Goal: Transaction & Acquisition: Book appointment/travel/reservation

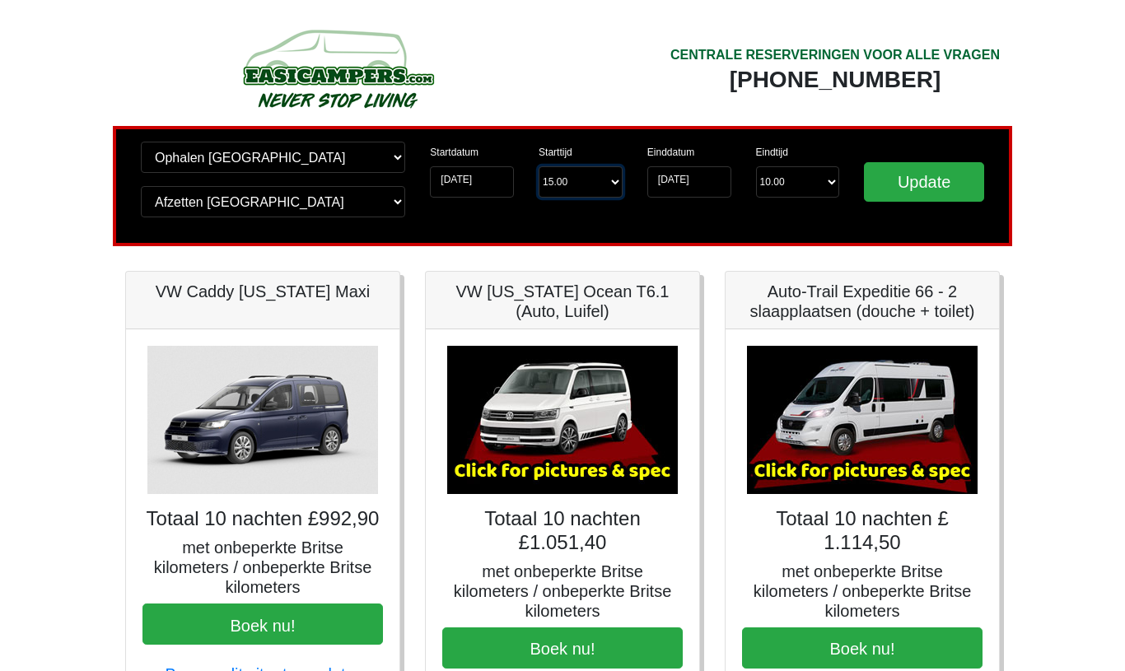
click at [597, 181] on select "Starttijd 15.00 -------- 11.00 uur (alleen zaterdag en zondag) 12.00 uur (zater…" at bounding box center [580, 181] width 84 height 31
click at [580, 188] on select "Starttijd 15.00 -------- 11.00 uur (alleen zaterdag en zondag) 12.00 uur (zater…" at bounding box center [580, 181] width 84 height 31
click at [576, 178] on select "Starttijd 15.00 -------- 11.00 uur (alleen zaterdag en zondag) 12.00 uur (zater…" at bounding box center [580, 181] width 84 height 31
select select "13.00"
click at [824, 176] on select "Eindtijd 10.00 -------- 08.00 uur 09.00 uur 10.00 uur 11.00 uur ([PERSON_NAME])" at bounding box center [798, 181] width 84 height 31
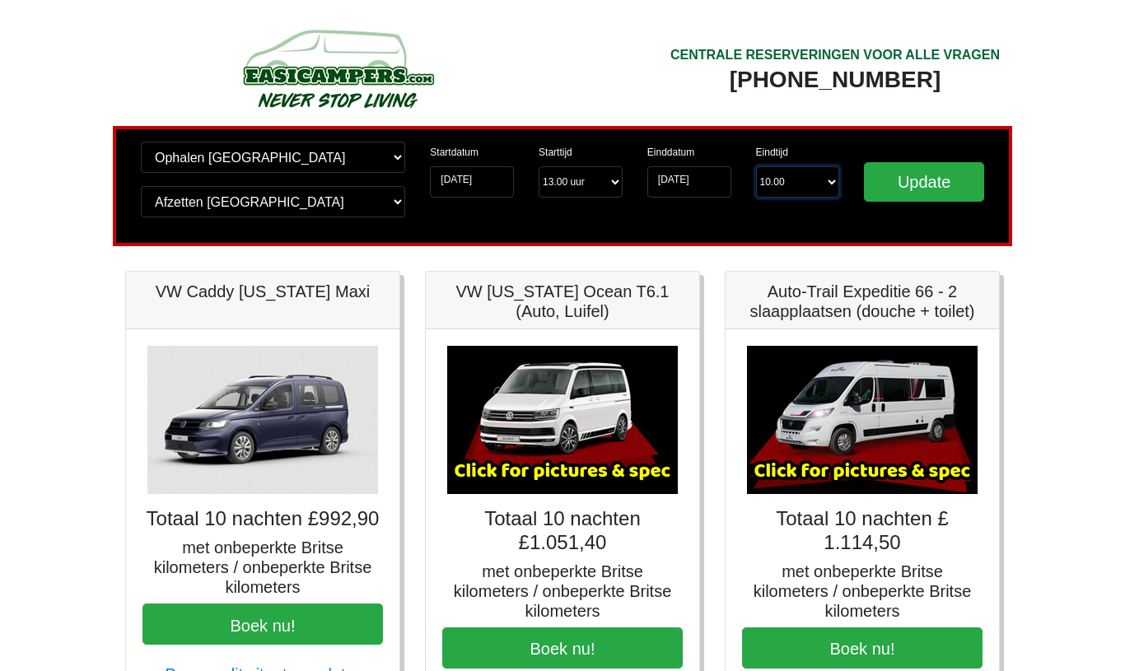
select select "10.00"
click at [913, 180] on input "Update" at bounding box center [924, 182] width 120 height 40
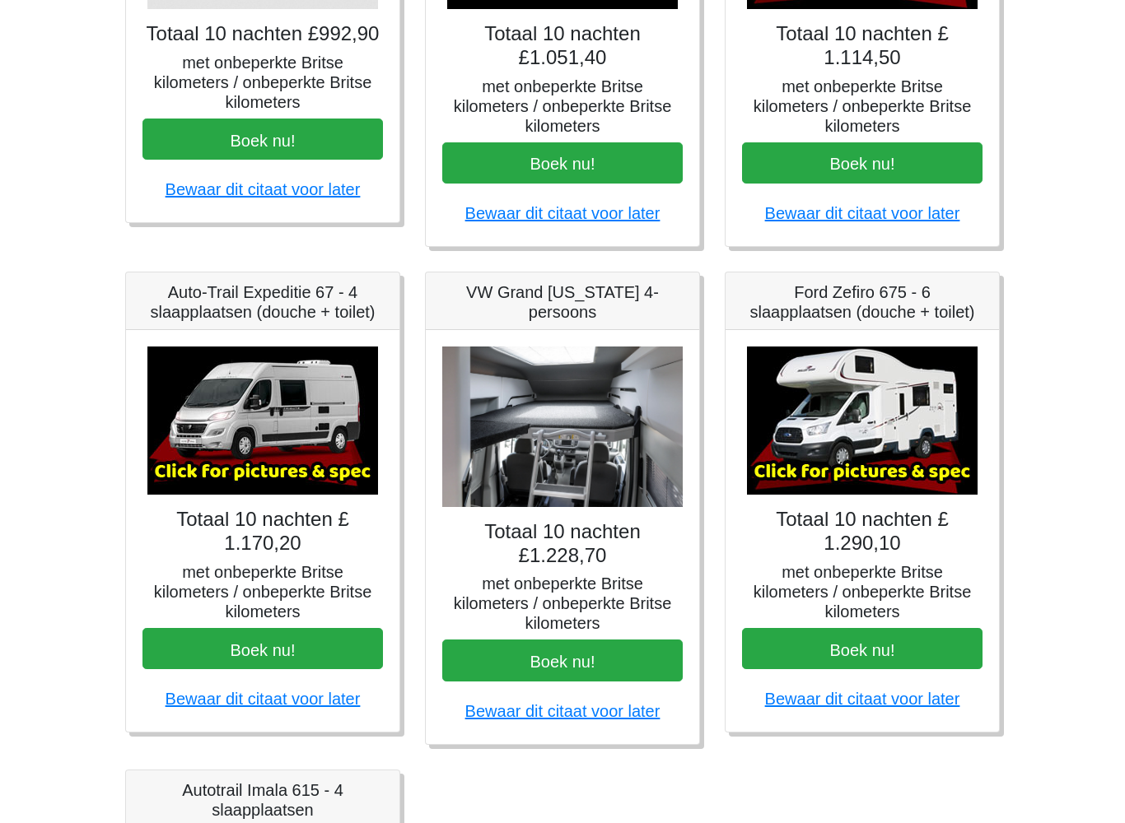
scroll to position [501, 0]
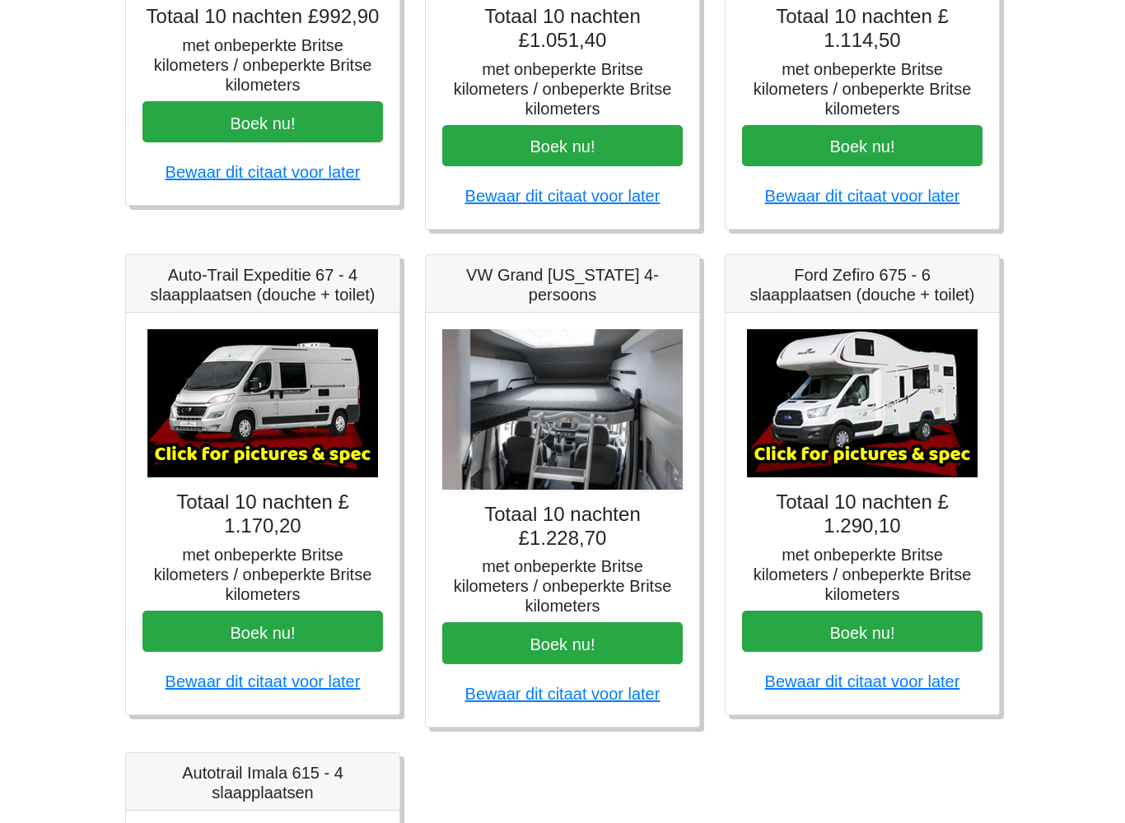
click at [224, 431] on img at bounding box center [262, 404] width 231 height 148
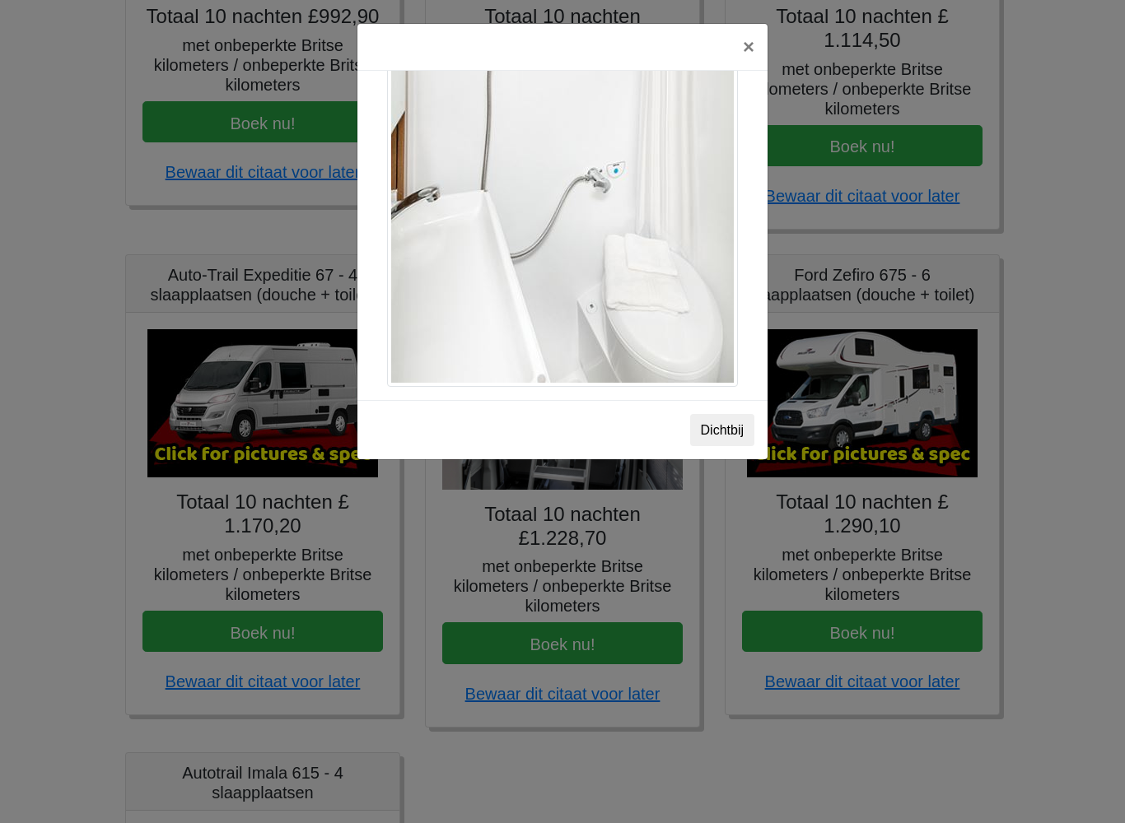
scroll to position [2343, 0]
click at [717, 427] on font "Dichtbij" at bounding box center [722, 430] width 43 height 14
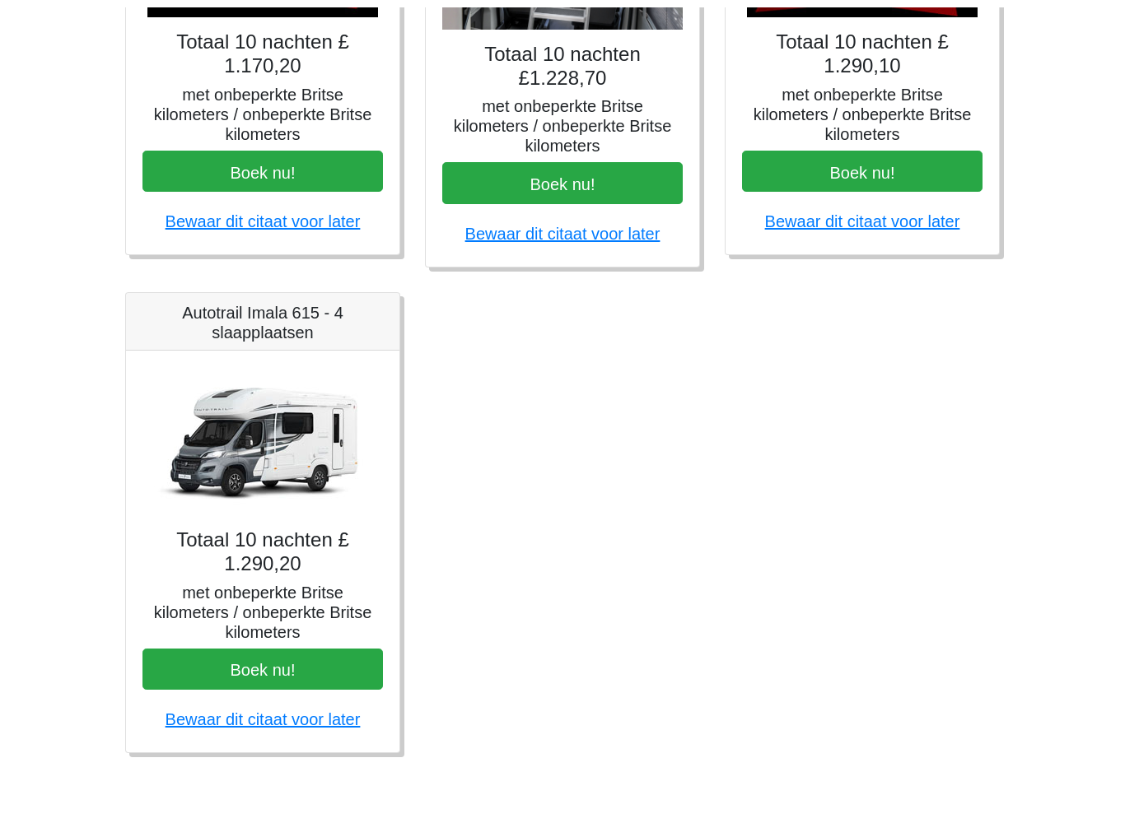
scroll to position [955, 0]
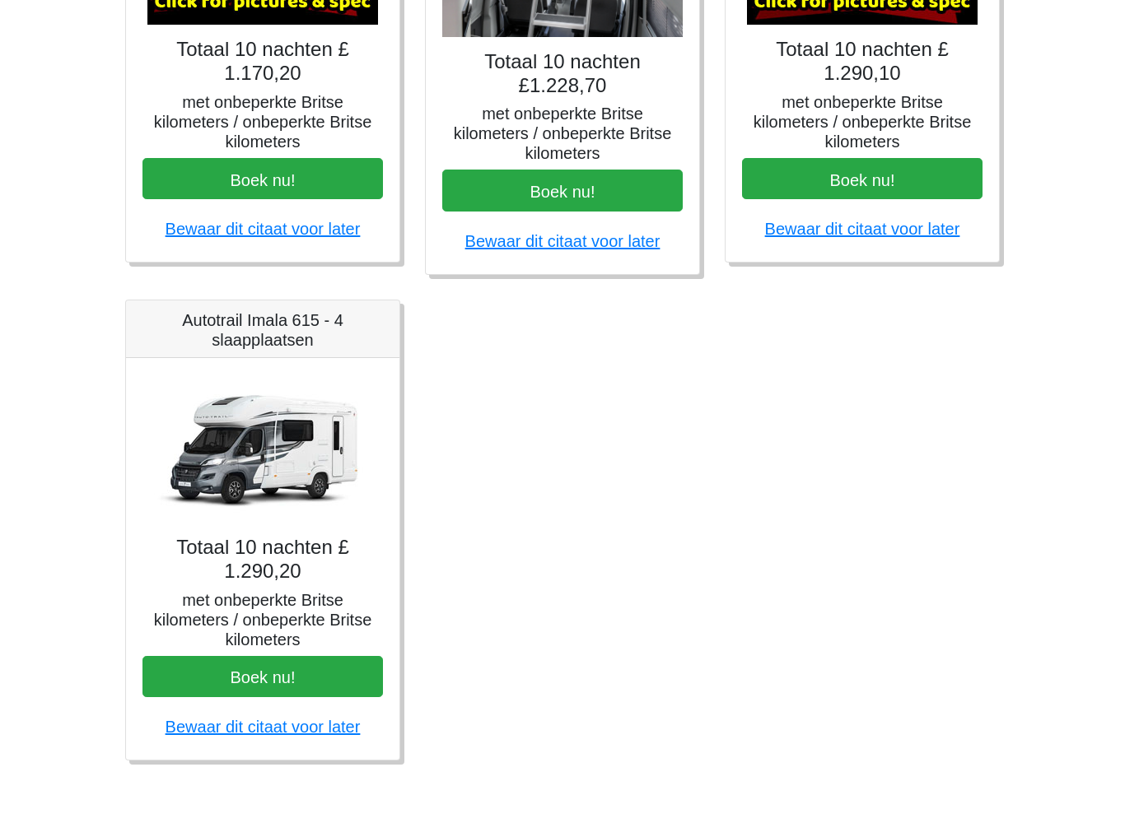
click at [214, 451] on img at bounding box center [262, 449] width 231 height 148
click at [238, 443] on img at bounding box center [262, 449] width 231 height 148
click at [238, 438] on img at bounding box center [262, 449] width 231 height 148
click at [225, 436] on img at bounding box center [262, 449] width 231 height 148
click at [221, 436] on img at bounding box center [262, 449] width 231 height 148
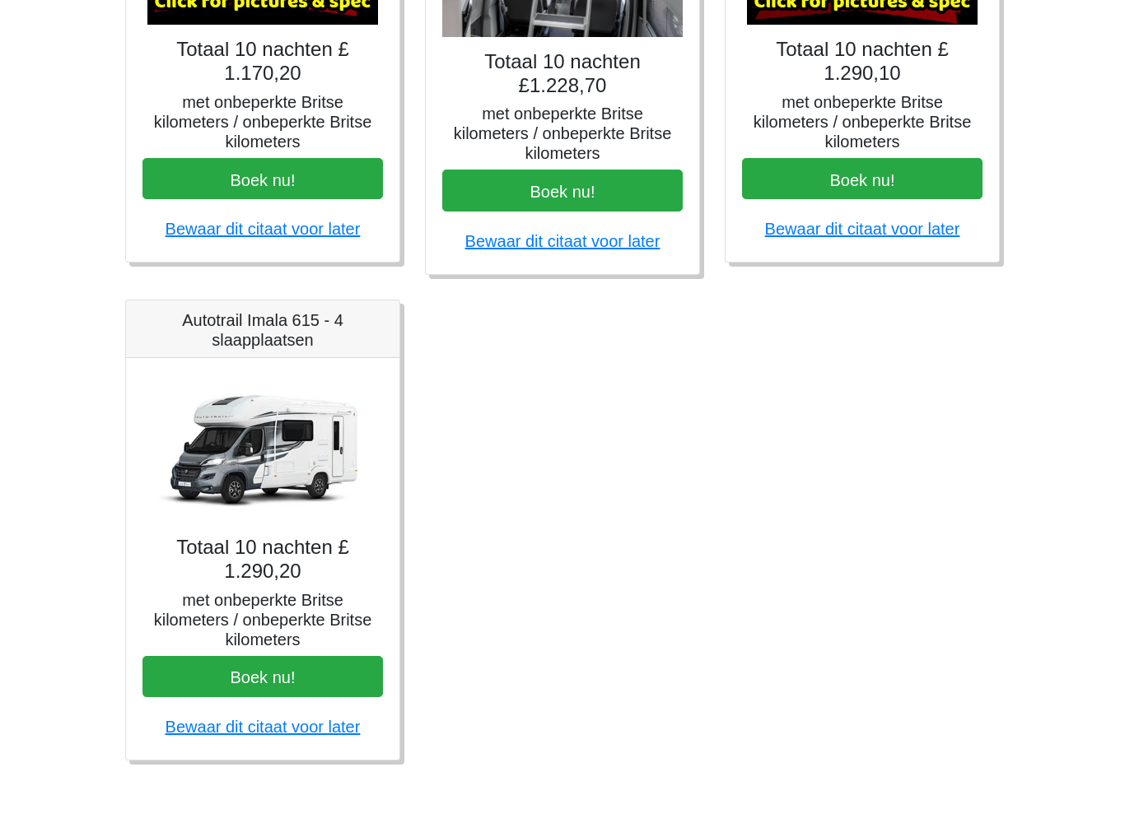
click at [218, 433] on img at bounding box center [262, 449] width 231 height 148
click at [236, 675] on font "Boek nu!" at bounding box center [263, 678] width 65 height 18
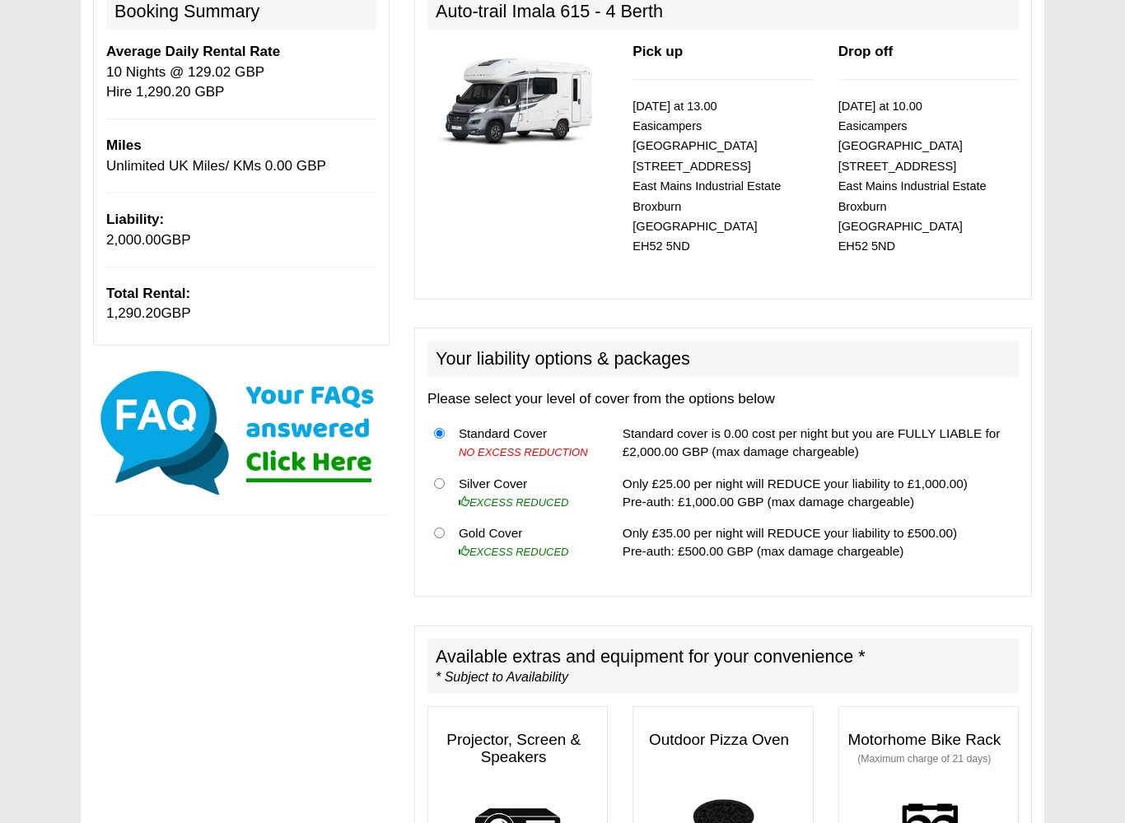
scroll to position [226, 0]
